Goal: Navigation & Orientation: Find specific page/section

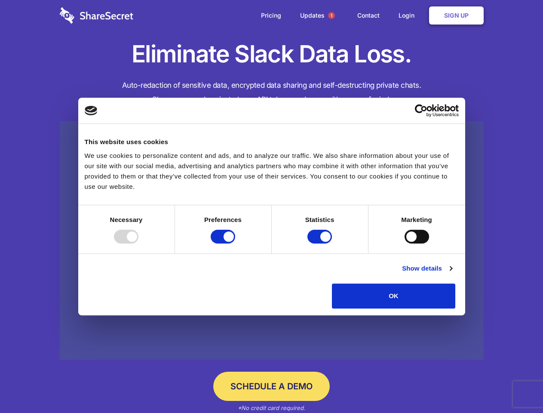
click at [138, 243] on div at bounding box center [126, 237] width 24 height 14
click at [235, 243] on input "Preferences" at bounding box center [223, 237] width 24 height 14
checkbox input "false"
click at [321, 243] on input "Statistics" at bounding box center [319, 237] width 24 height 14
checkbox input "false"
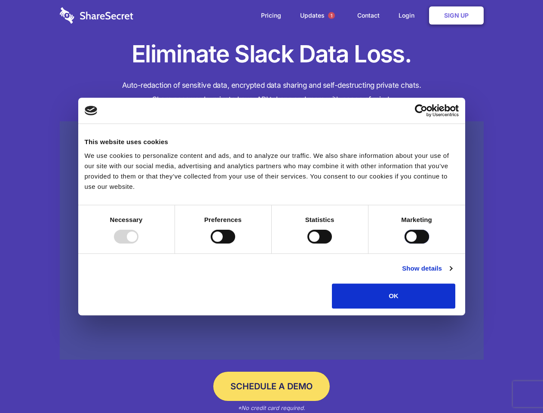
click at [404, 243] on input "Marketing" at bounding box center [416, 237] width 24 height 14
checkbox input "true"
click at [452, 273] on link "Show details" at bounding box center [427, 268] width 50 height 10
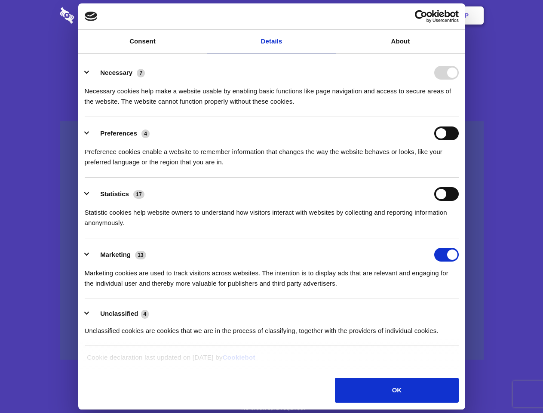
click at [459, 117] on li "Necessary 7 Necessary cookies help make a website usable by enabling basic func…" at bounding box center [272, 86] width 374 height 61
click at [331, 15] on span "1" at bounding box center [331, 15] width 7 height 7
